Goal: Transaction & Acquisition: Purchase product/service

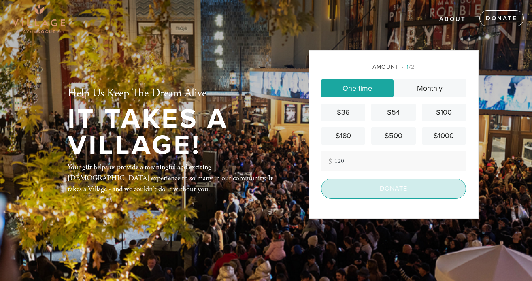
type input "120"
click at [382, 188] on input "Donate" at bounding box center [393, 189] width 145 height 20
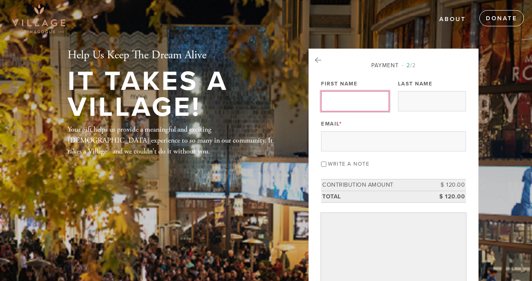
click at [356, 98] on input "First Name" at bounding box center [355, 101] width 68 height 20
type input "Joshua"
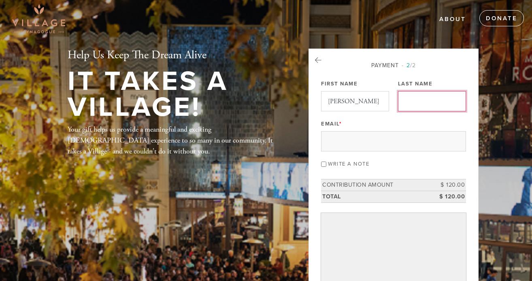
type input "Jacobson"
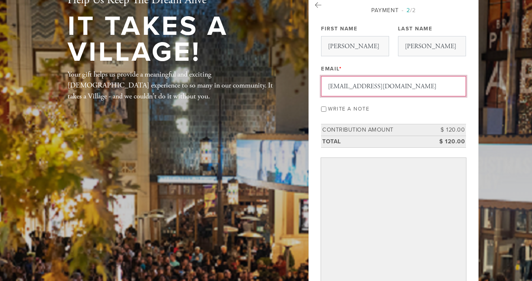
click at [411, 96] on input "joshuajacobsonmd@gmail.com" at bounding box center [393, 86] width 145 height 20
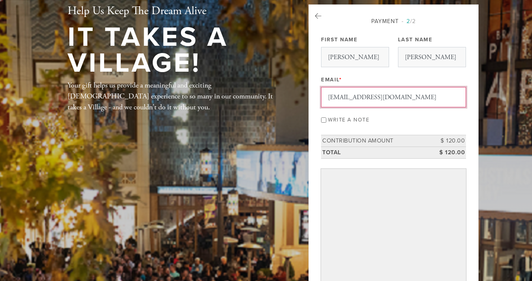
click at [411, 98] on input "joshuajacobsonmd@gmail.com" at bounding box center [393, 97] width 145 height 20
type input "joshua.yag@gmail.com"
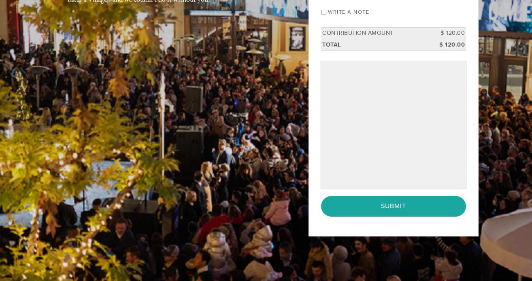
scroll to position [145, 0]
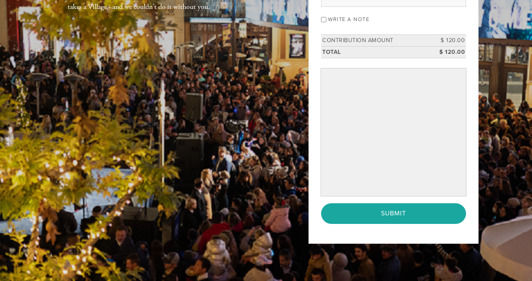
click at [254, 145] on div "Help Us Keep The Dream Alive It Takes A Village! Your gift helps us provide a m…" at bounding box center [265, 80] width 437 height 352
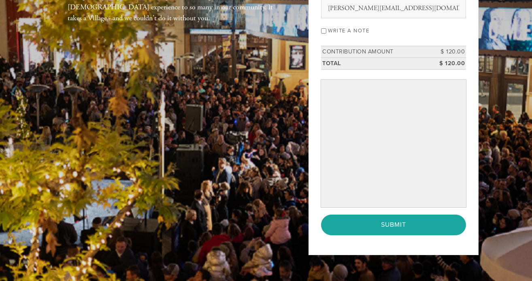
scroll to position [145, 0]
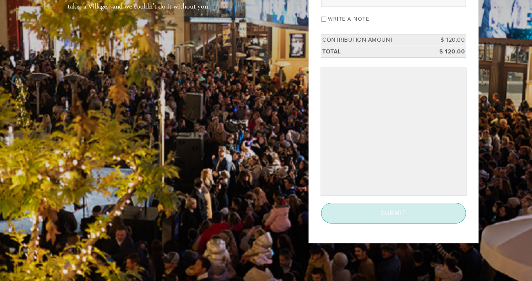
click at [371, 210] on input "Submit" at bounding box center [393, 213] width 145 height 20
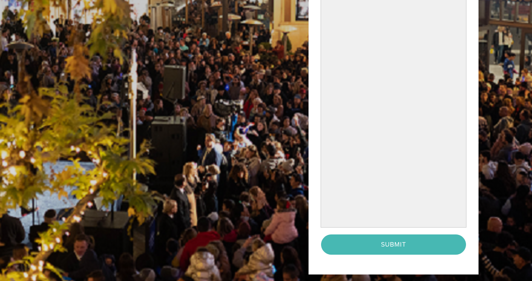
scroll to position [248, 0]
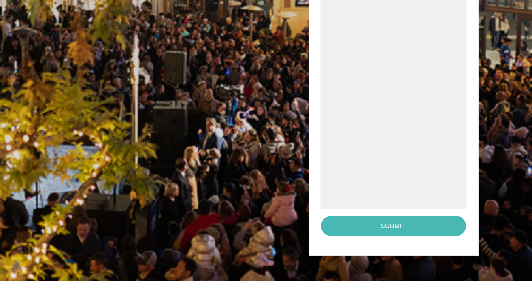
click at [234, 185] on div "Help Us Keep The Dream Alive It Takes A Village! Your gift helps us provide a m…" at bounding box center [265, 34] width 437 height 468
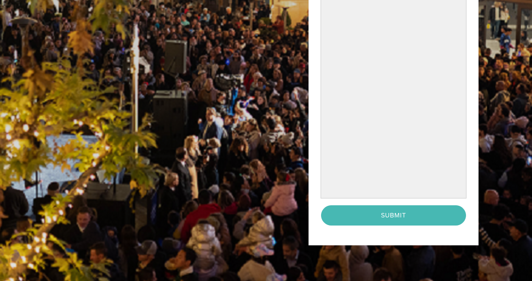
scroll to position [259, 0]
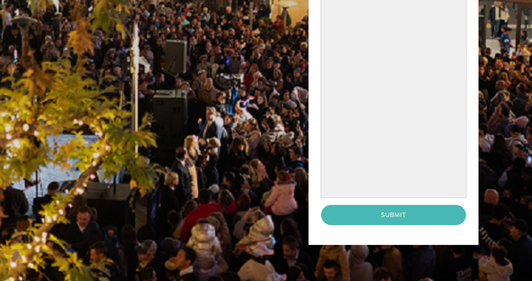
click at [244, 203] on div "Help Us Keep The Dream Alive It Takes A Village! Your gift helps us provide a m…" at bounding box center [265, 23] width 437 height 468
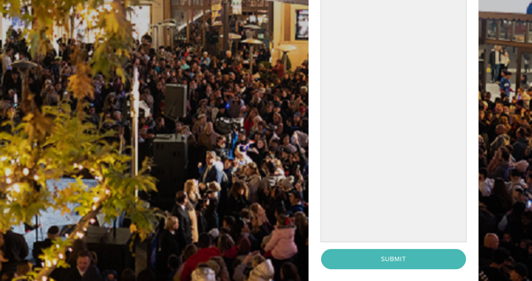
scroll to position [224, 0]
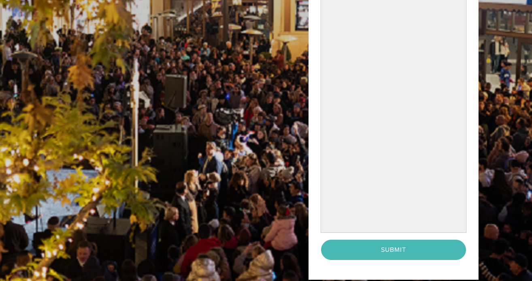
click at [270, 195] on div "Help Us Keep The Dream Alive It Takes A Village! Your gift helps us provide a m…" at bounding box center [265, 58] width 437 height 468
click at [494, 232] on header "About Donate Help Us Keep The Dream Alive It Takes A Village! Your gift helps u…" at bounding box center [266, 58] width 532 height 565
click at [407, 250] on div "< Previous Page Submit" at bounding box center [393, 250] width 145 height 20
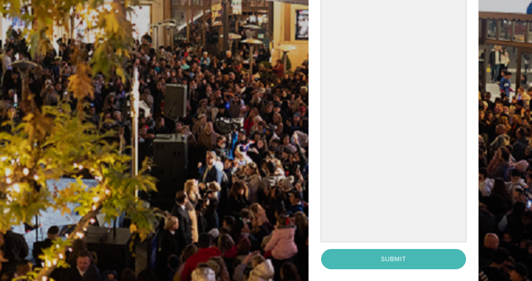
scroll to position [217, 0]
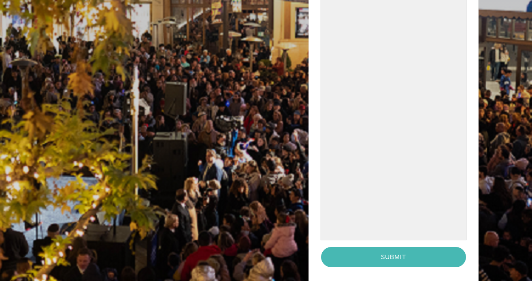
click at [472, 183] on div "Payment 2 /2 Payment Processor Pay Later Credit Card First Name Joshua Last Nam…" at bounding box center [394, 60] width 170 height 456
click at [493, 147] on header "About Donate Help Us Keep The Dream Alive It Takes A Village! Your gift helps u…" at bounding box center [266, 65] width 532 height 565
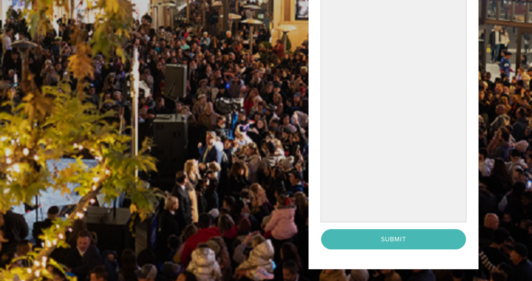
scroll to position [247, 0]
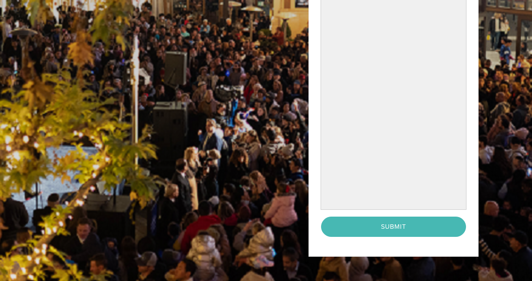
click at [416, 223] on div "< Previous Page Submit" at bounding box center [393, 227] width 145 height 20
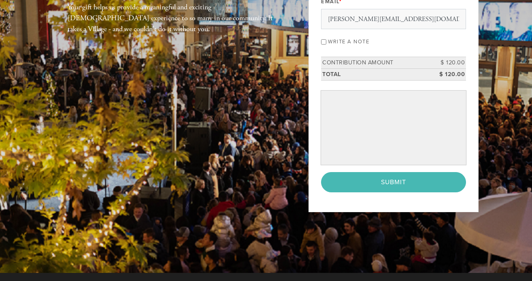
scroll to position [119, 0]
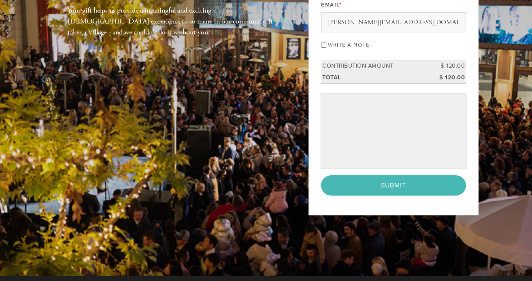
click at [403, 199] on div "Payment 2 /2 Payment Processor Pay Later Credit Card First Name Joshua Last Nam…" at bounding box center [394, 73] width 170 height 286
click at [402, 188] on div "< Previous Page Submit" at bounding box center [393, 185] width 145 height 20
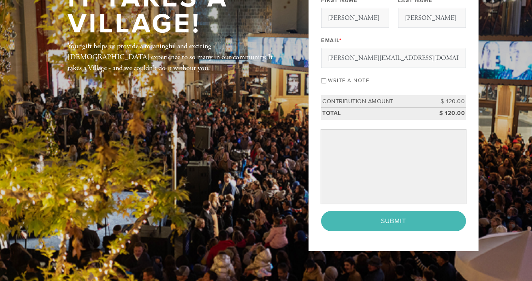
scroll to position [0, 0]
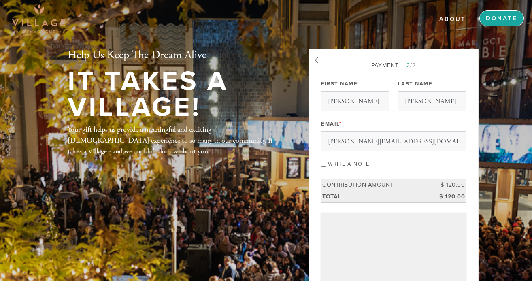
click at [501, 21] on link "Donate" at bounding box center [501, 18] width 45 height 16
